Goal: Information Seeking & Learning: Learn about a topic

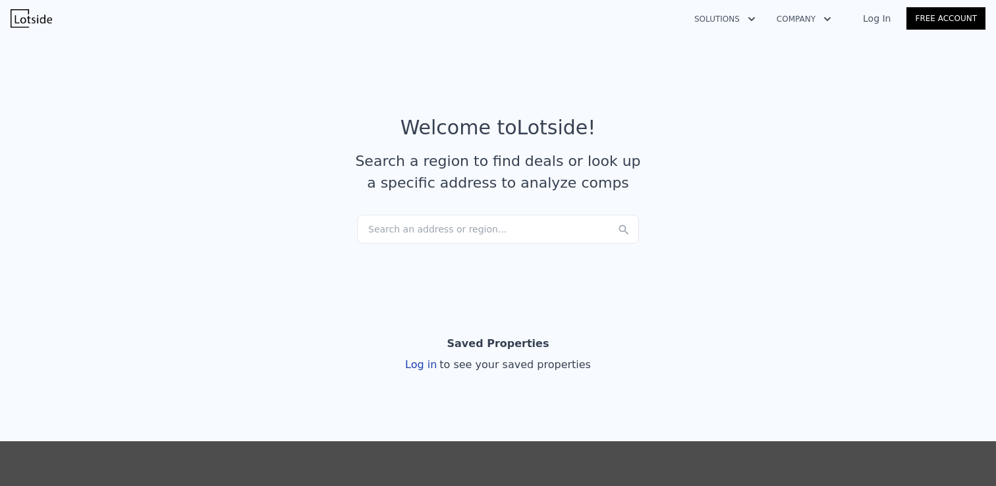
click at [424, 229] on div "Search an address or region..." at bounding box center [498, 229] width 282 height 29
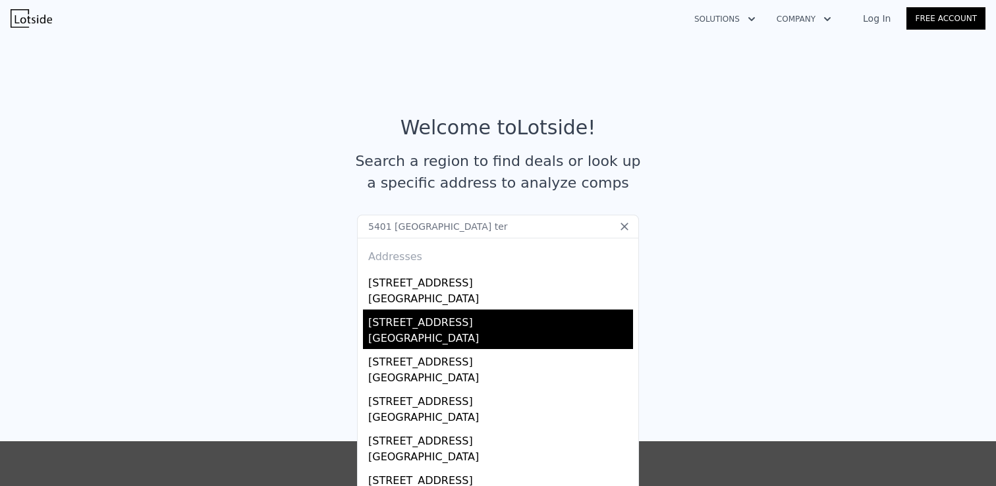
type input "5401 [GEOGRAPHIC_DATA] ter"
click at [563, 327] on div "[STREET_ADDRESS]" at bounding box center [500, 320] width 265 height 21
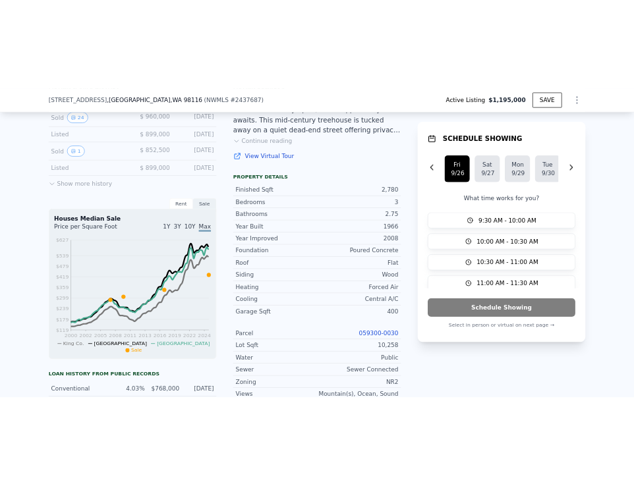
scroll to position [193, 0]
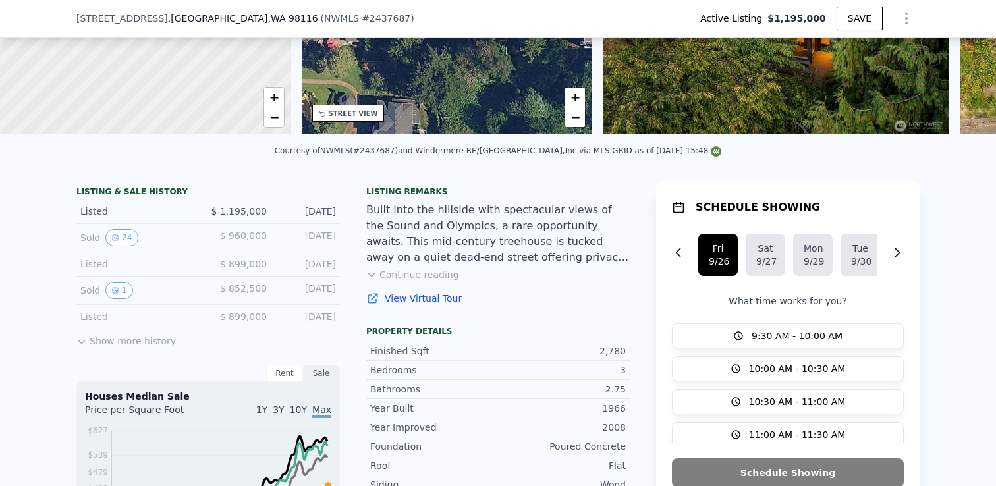
click at [407, 291] on div "Listing remarks Built into the hillside with spectacular views of the Sound and…" at bounding box center [498, 253] width 264 height 134
click at [408, 281] on button "Continue reading" at bounding box center [412, 274] width 93 height 13
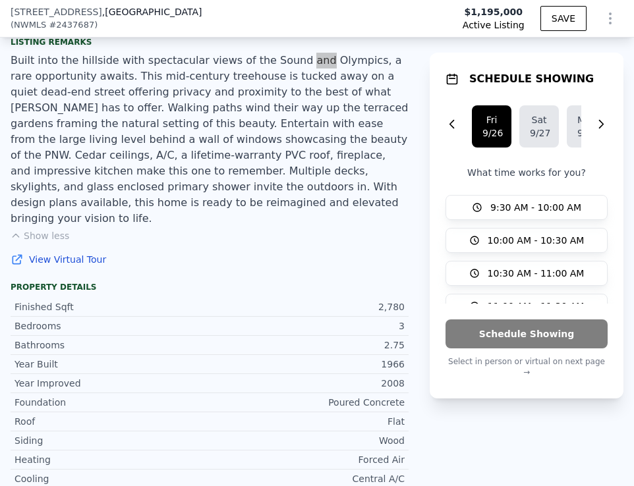
scroll to position [177, 0]
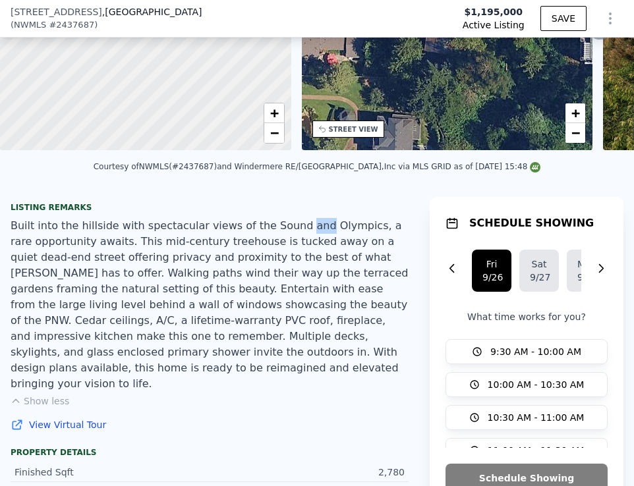
click at [52, 395] on button "Show less" at bounding box center [40, 401] width 59 height 13
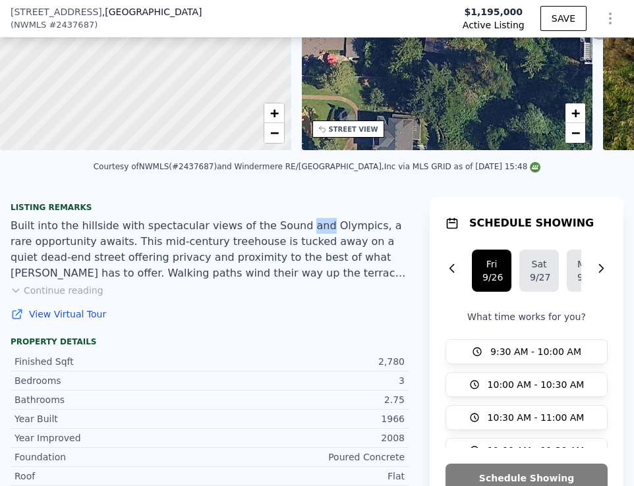
click at [62, 293] on button "Continue reading" at bounding box center [57, 290] width 93 height 13
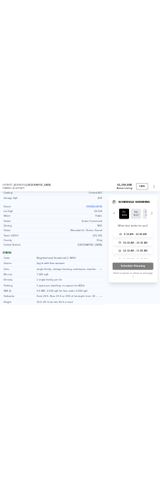
scroll to position [885, 0]
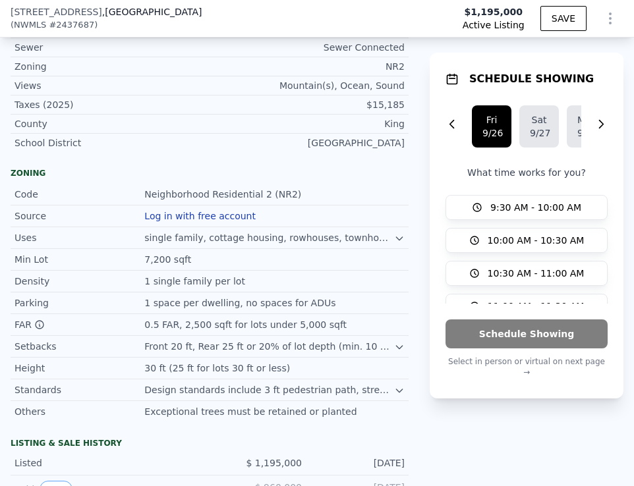
click at [202, 211] on button "Log in with free account" at bounding box center [199, 216] width 111 height 11
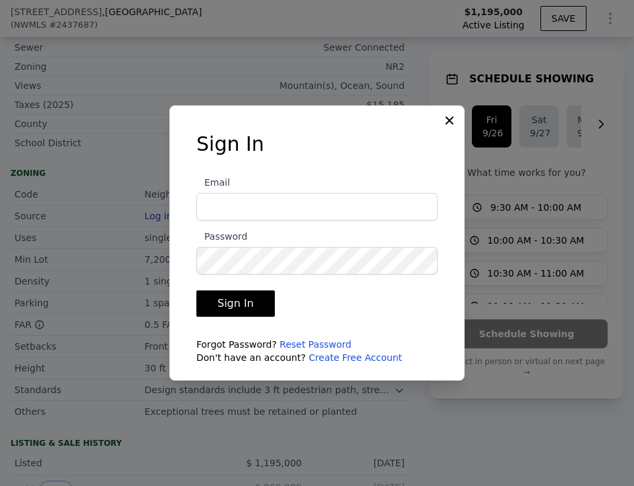
click at [420, 100] on div at bounding box center [317, 243] width 634 height 486
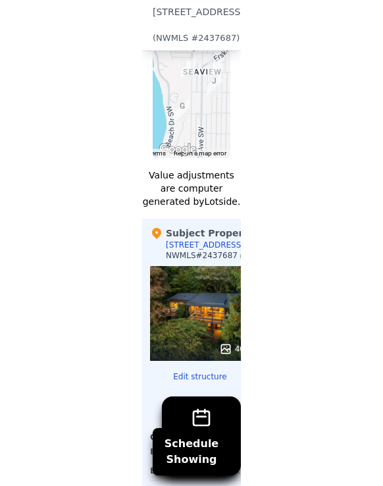
scroll to position [2158, 0]
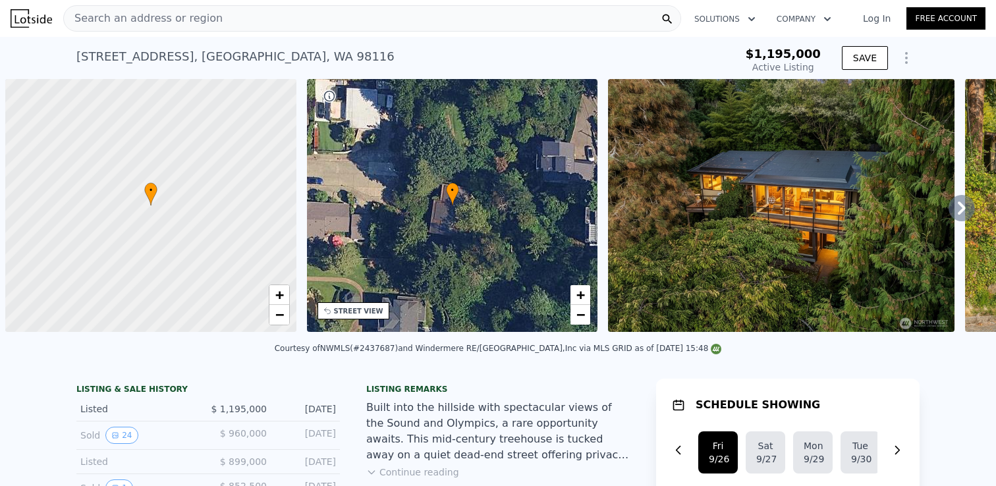
scroll to position [0, 5]
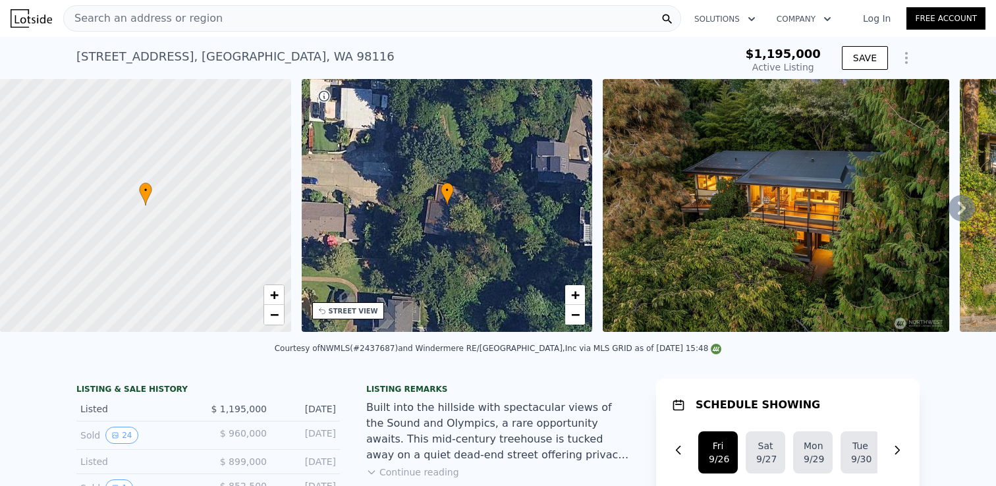
click at [238, 5] on div "Search an address or region" at bounding box center [372, 18] width 618 height 26
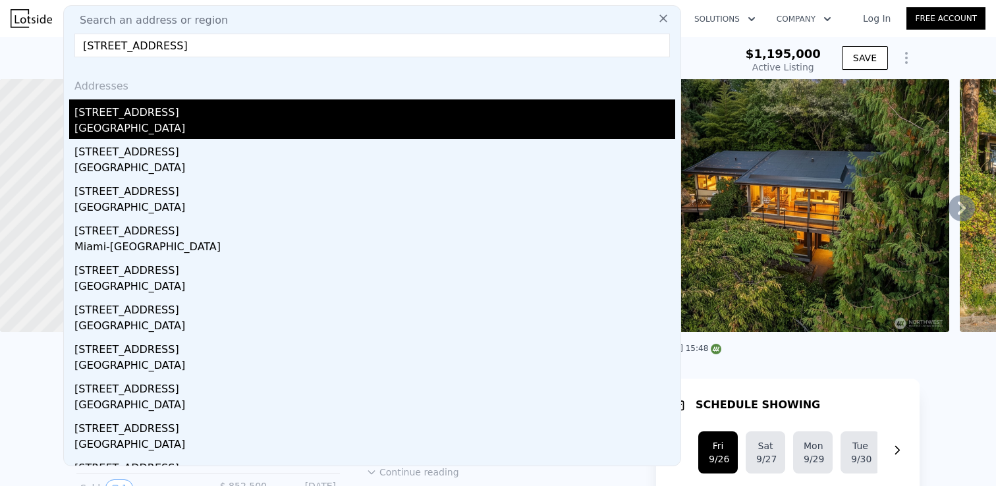
type input "[STREET_ADDRESS]"
click at [193, 123] on div "[GEOGRAPHIC_DATA]" at bounding box center [374, 130] width 601 height 18
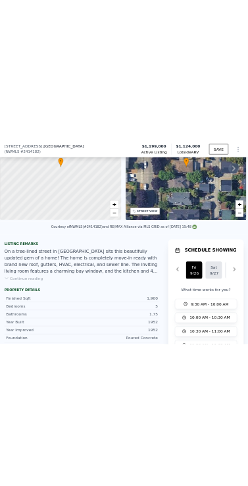
scroll to position [771, 0]
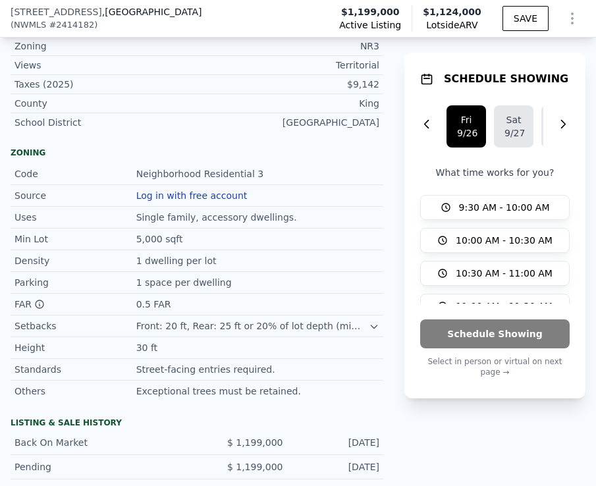
click at [202, 201] on button "Log in with free account" at bounding box center [191, 195] width 111 height 11
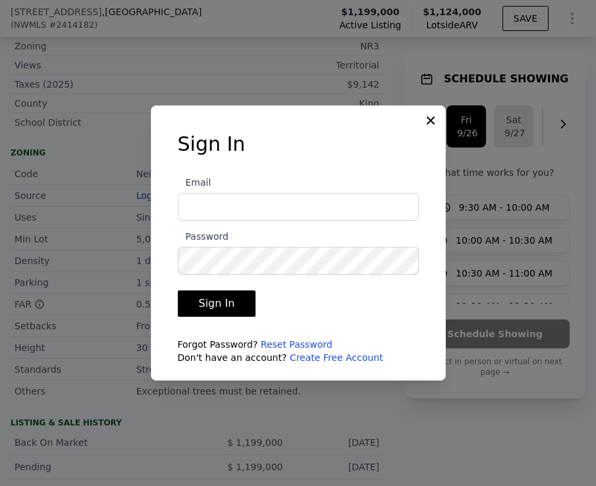
click at [349, 90] on div at bounding box center [298, 243] width 596 height 486
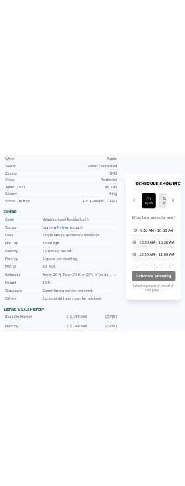
scroll to position [0, 0]
